Goal: Task Accomplishment & Management: Complete application form

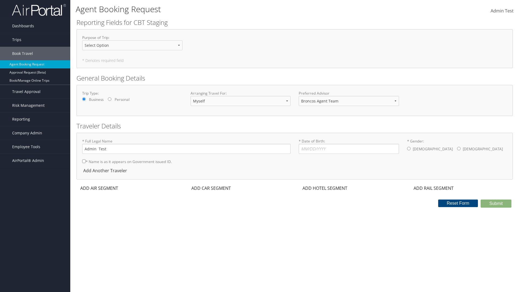
select select "[PERSON_NAME][EMAIL_ADDRESS][PERSON_NAME][DOMAIN_NAME]"
click at [348, 149] on input "* Date of Birth: Invalid Date" at bounding box center [349, 149] width 100 height 10
type input "[DATE]"
click at [408, 148] on input "* Gender: [DEMOGRAPHIC_DATA] [DEMOGRAPHIC_DATA]" at bounding box center [409, 149] width 4 height 4
radio input "true"
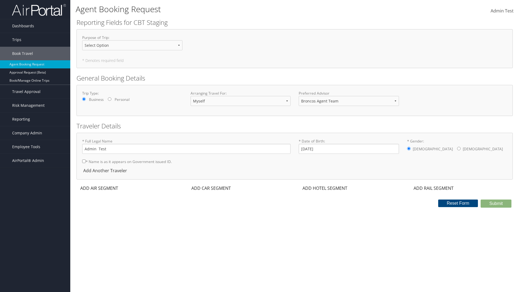
click at [84, 161] on input "* Name is as it appears on Government issued ID." at bounding box center [84, 161] width 4 height 4
checkbox input "true"
click at [99, 188] on div "ADD AIR SEGMENT" at bounding box center [98, 188] width 44 height 6
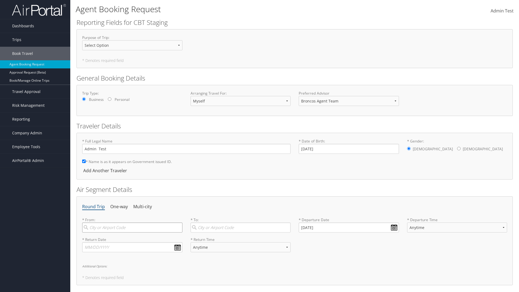
click at [132, 227] on input "search" at bounding box center [132, 227] width 100 height 10
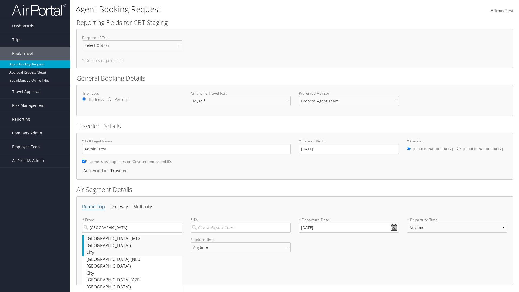
click at [133, 238] on div "[GEOGRAPHIC_DATA] ([GEOGRAPHIC_DATA] [GEOGRAPHIC_DATA])" at bounding box center [132, 242] width 93 height 14
click at [133, 232] on input "[GEOGRAPHIC_DATA]" at bounding box center [132, 227] width 100 height 10
type input "[GEOGRAPHIC_DATA] ([GEOGRAPHIC_DATA] [GEOGRAPHIC_DATA])"
